Goal: Information Seeking & Learning: Check status

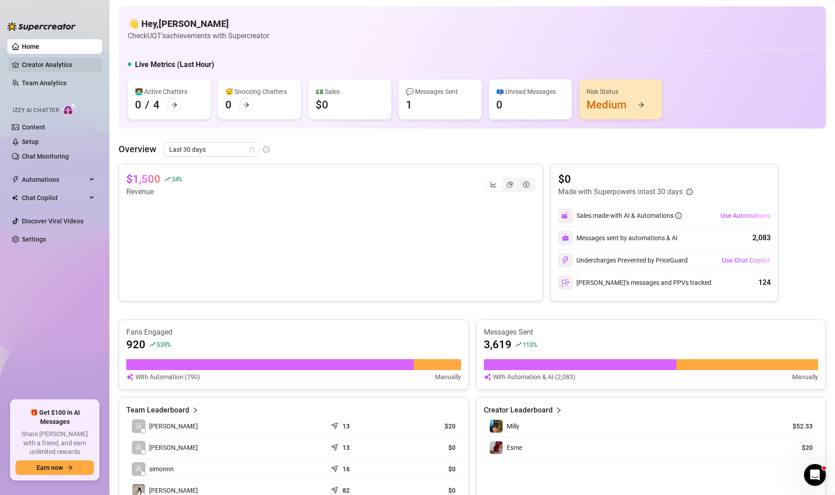
drag, startPoint x: 39, startPoint y: 58, endPoint x: 85, endPoint y: 72, distance: 48.0
click at [39, 58] on link "Creator Analytics" at bounding box center [58, 64] width 73 height 15
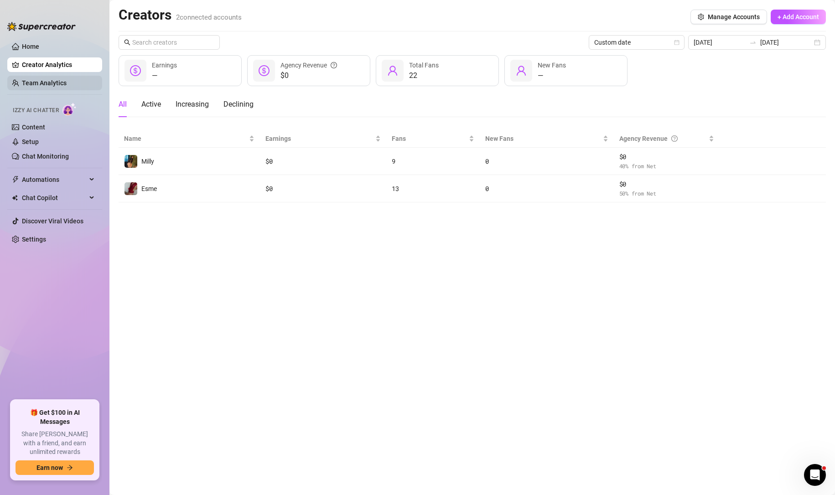
click at [50, 79] on link "Team Analytics" at bounding box center [44, 82] width 45 height 7
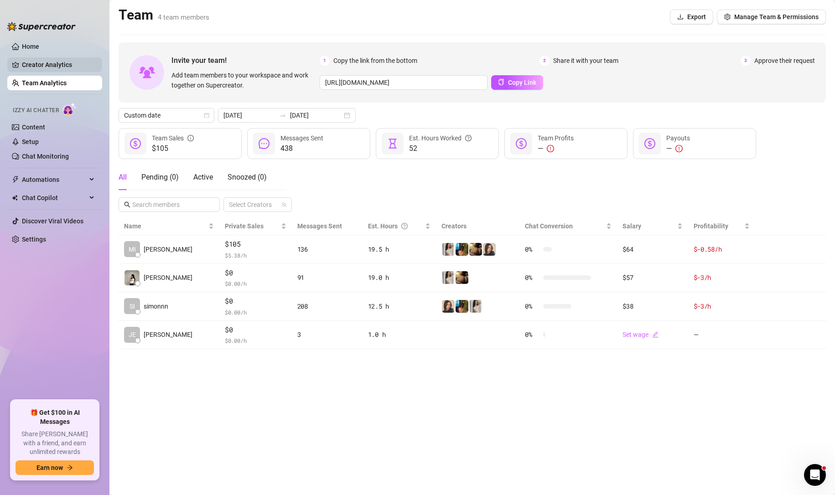
click at [67, 66] on link "Creator Analytics" at bounding box center [58, 64] width 73 height 15
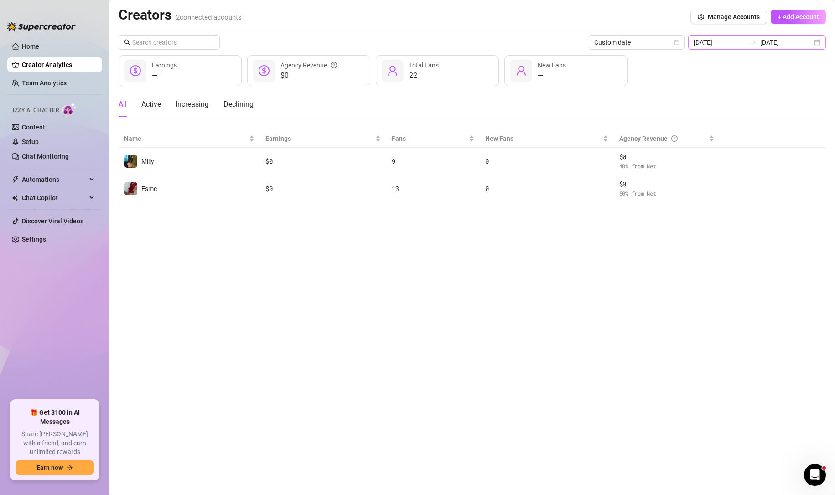
click at [756, 42] on icon "swap-right" at bounding box center [752, 42] width 7 height 7
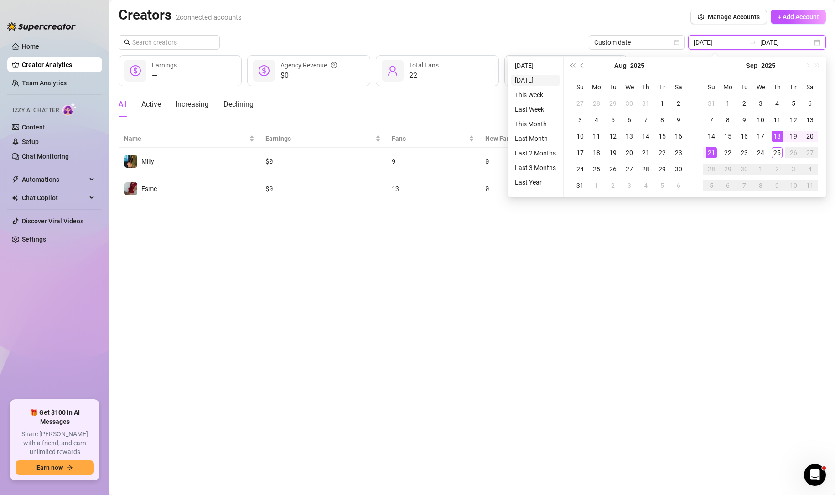
type input "[DATE]"
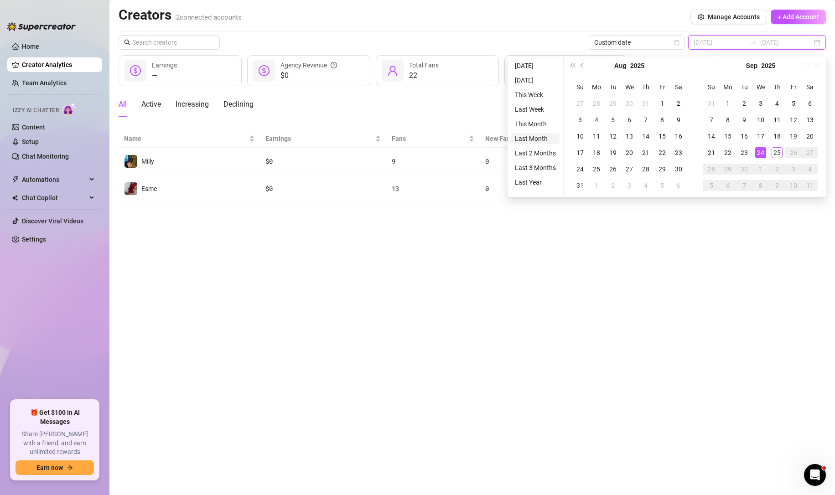
type input "[DATE]"
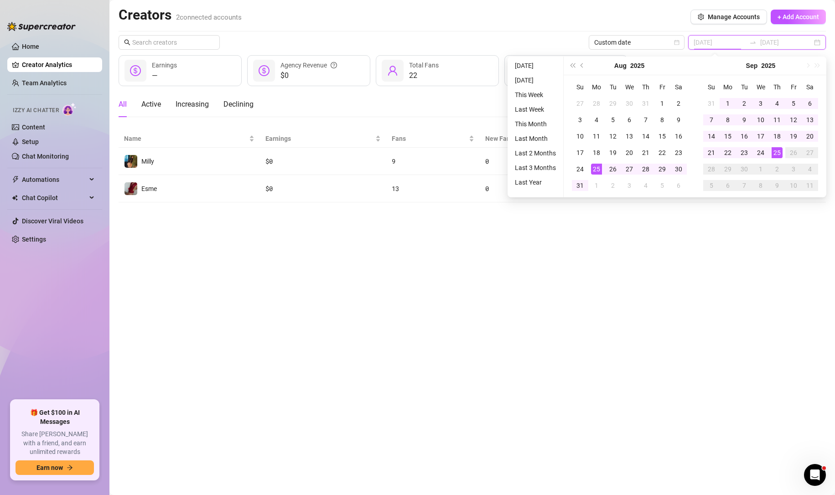
type input "[DATE]"
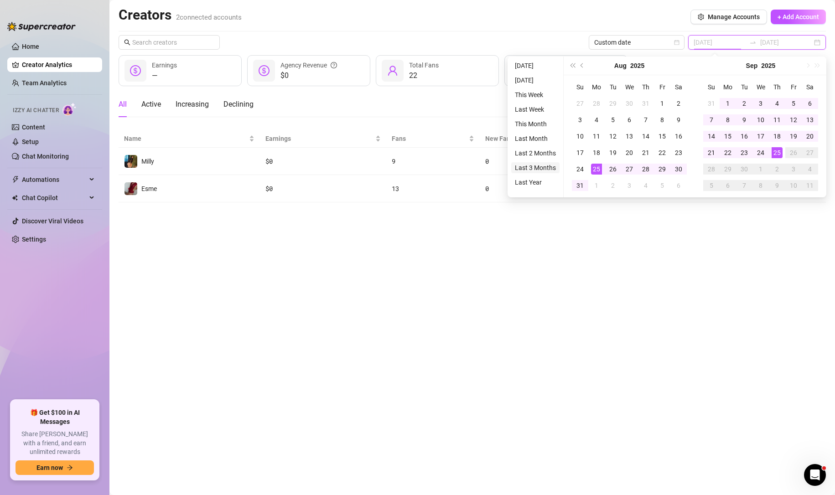
type input "[DATE]"
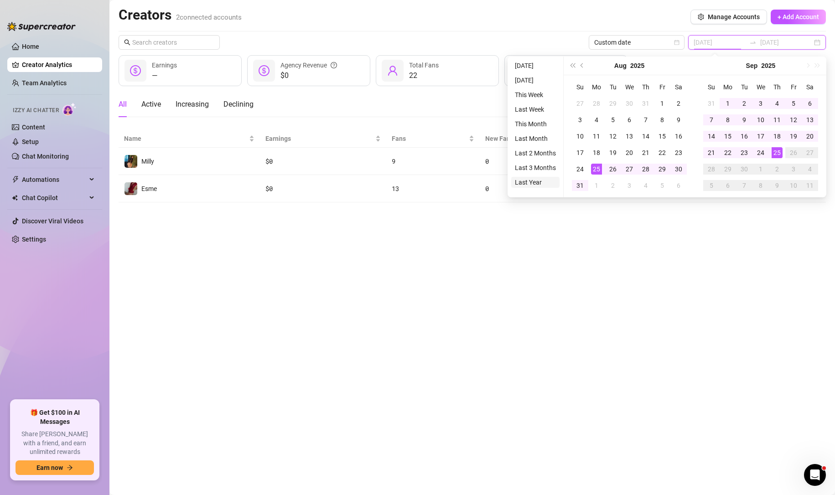
type input "[DATE]"
click at [525, 182] on li "Last Year" at bounding box center [535, 182] width 48 height 11
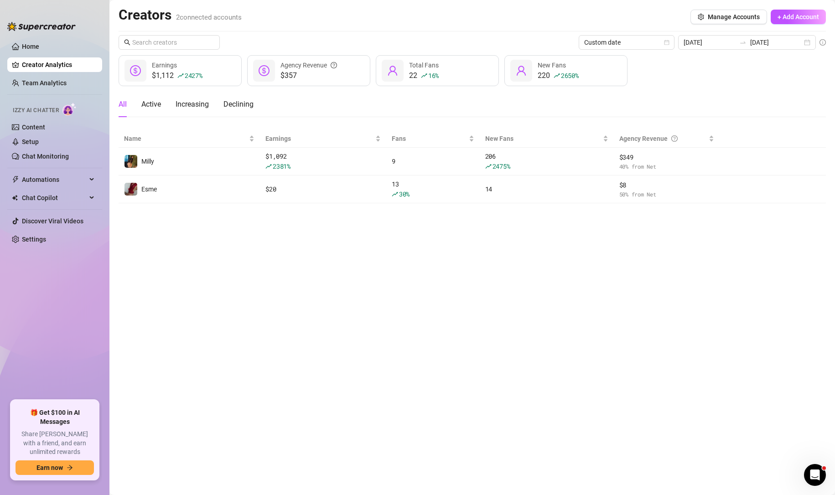
click at [387, 243] on main "Creators 2 connected accounts Manage Accounts + Add Account Custom date [DATE] …" at bounding box center [471, 247] width 725 height 495
